Goal: Navigation & Orientation: Find specific page/section

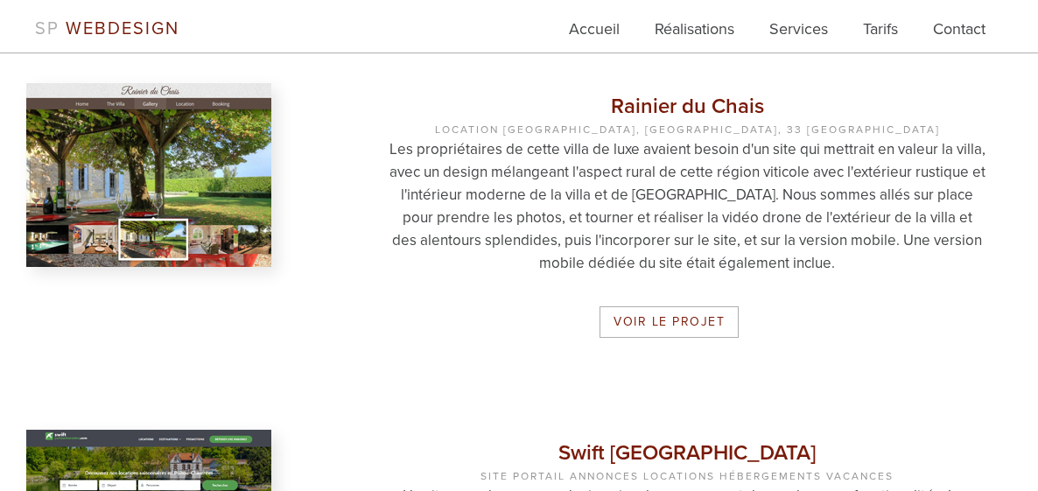
scroll to position [1274, 0]
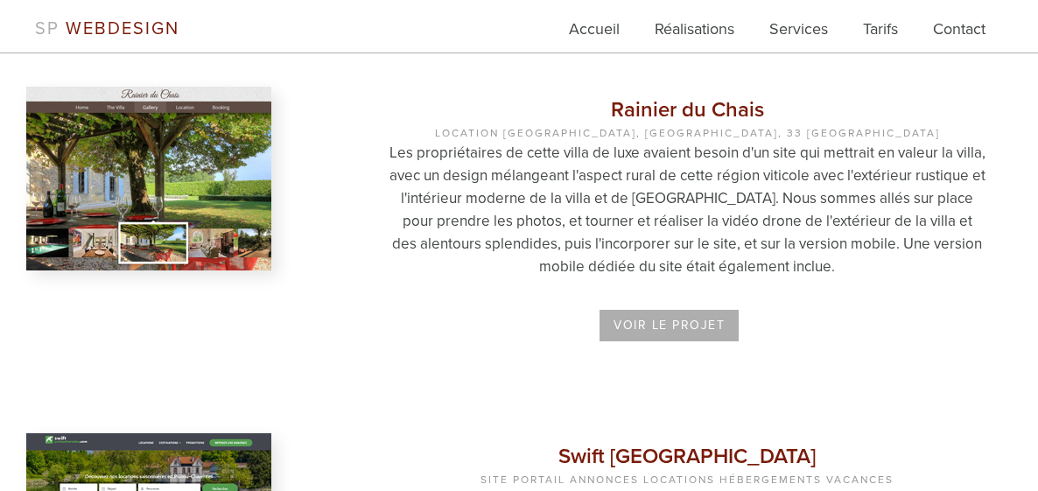
click at [655, 324] on link "Voir le projet" at bounding box center [668, 326] width 139 height 32
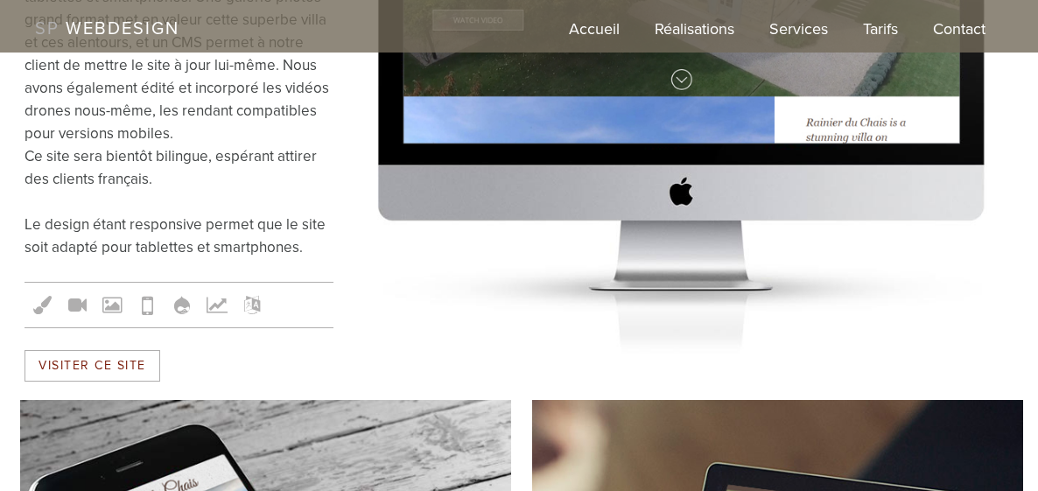
scroll to position [760, 0]
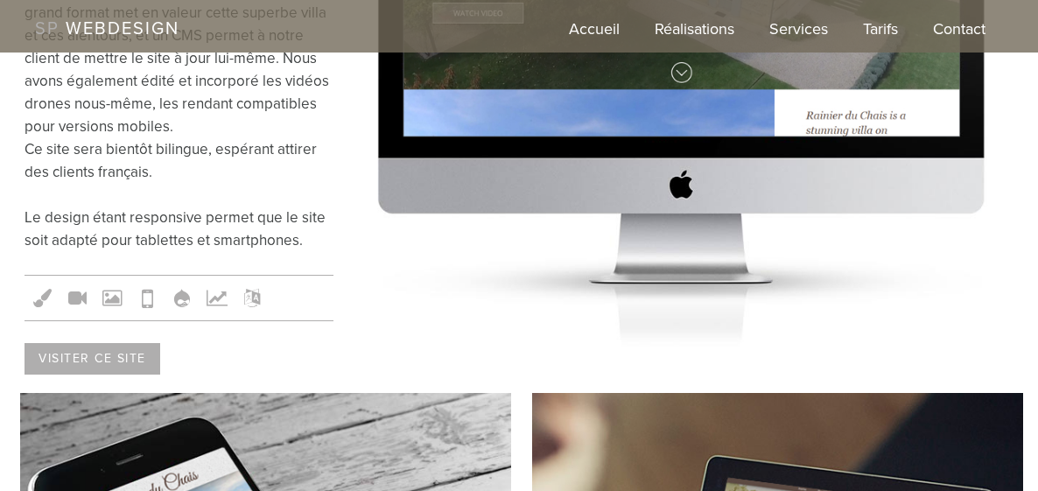
click at [119, 343] on link "Visiter ce site" at bounding box center [93, 359] width 136 height 32
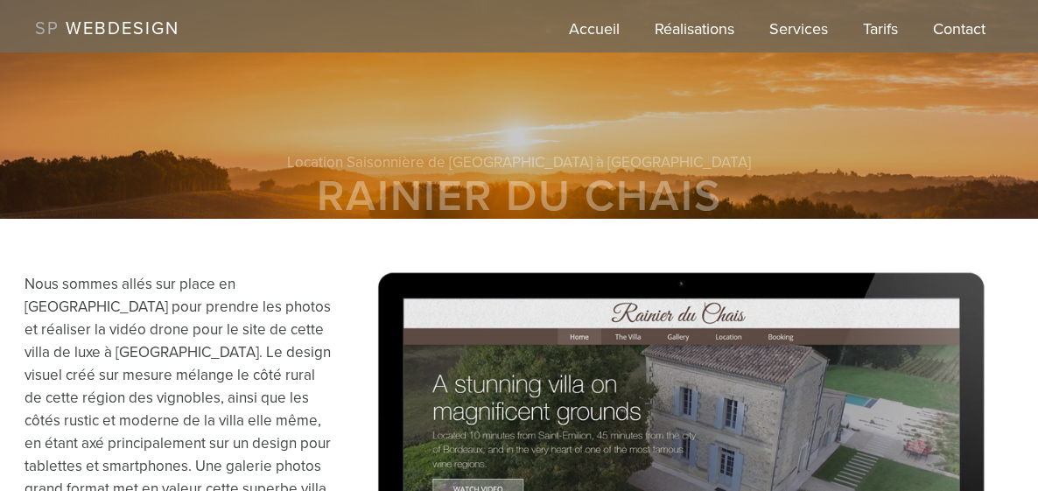
scroll to position [282, 0]
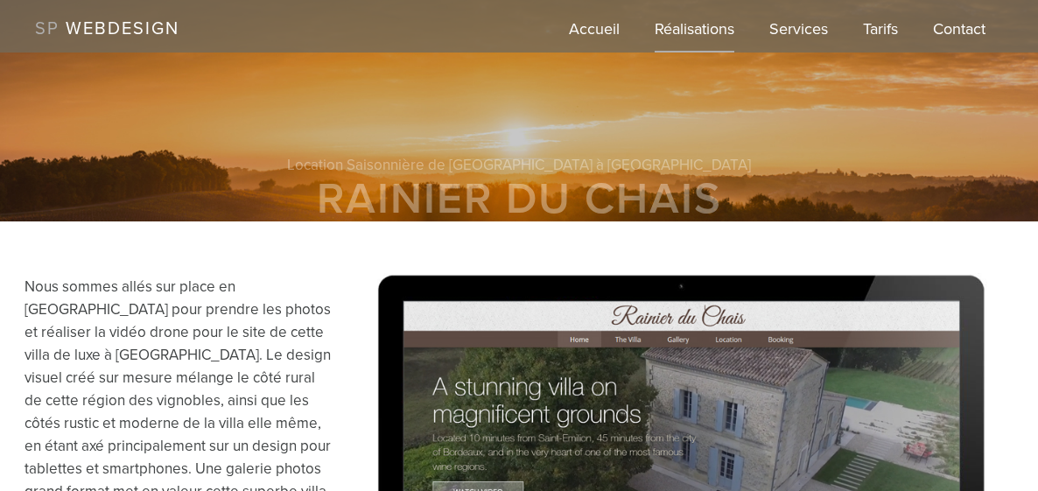
click at [694, 32] on link "Réalisations" at bounding box center [695, 35] width 80 height 35
